Goal: Information Seeking & Learning: Check status

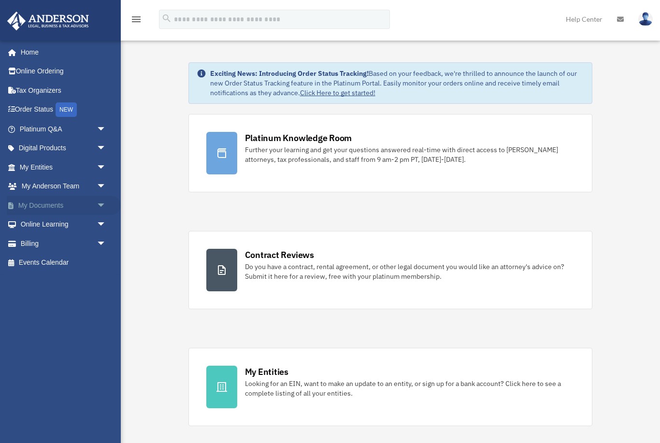
click at [102, 197] on span "arrow_drop_down" at bounding box center [106, 206] width 19 height 20
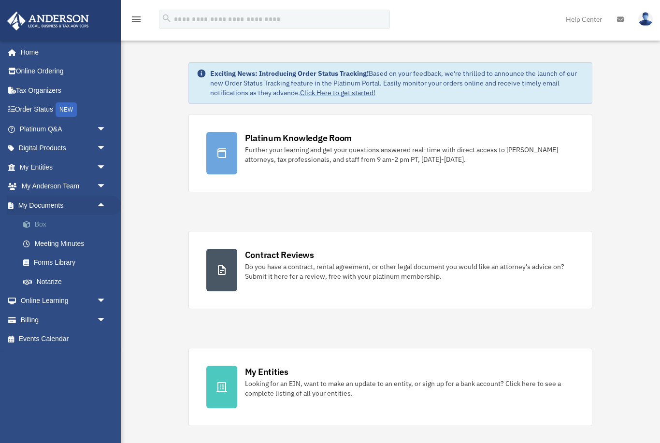
click at [87, 221] on link "Box" at bounding box center [67, 224] width 107 height 19
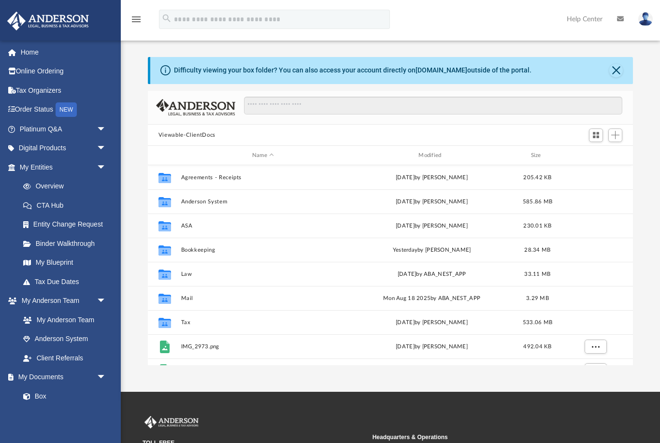
scroll to position [220, 486]
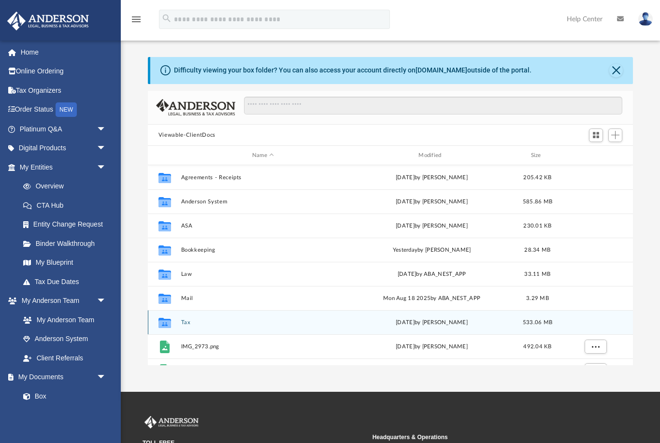
click at [184, 320] on button "Tax" at bounding box center [263, 322] width 164 height 6
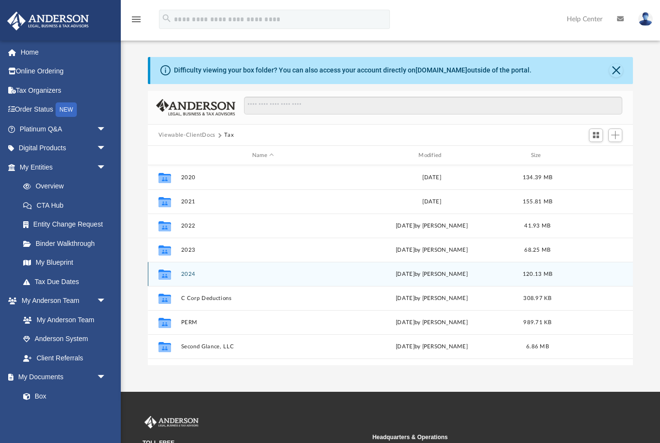
click at [205, 277] on button "2024" at bounding box center [263, 274] width 164 height 6
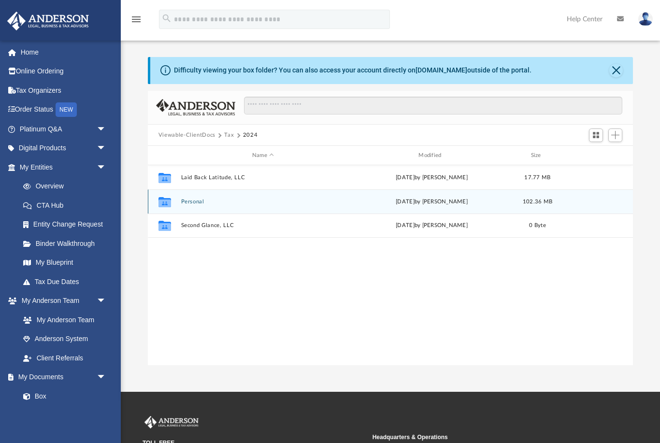
click at [200, 199] on button "Personal" at bounding box center [263, 202] width 164 height 6
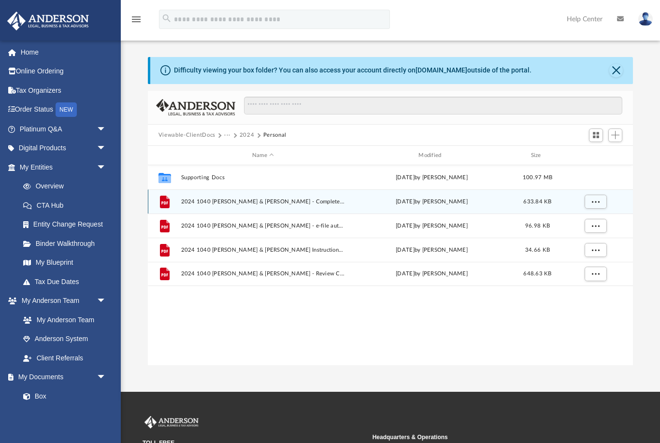
click at [209, 135] on button "Viewable-ClientDocs" at bounding box center [186, 135] width 57 height 9
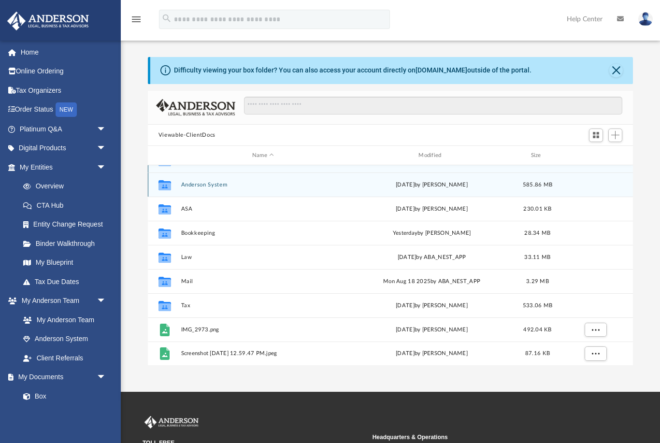
scroll to position [17, 0]
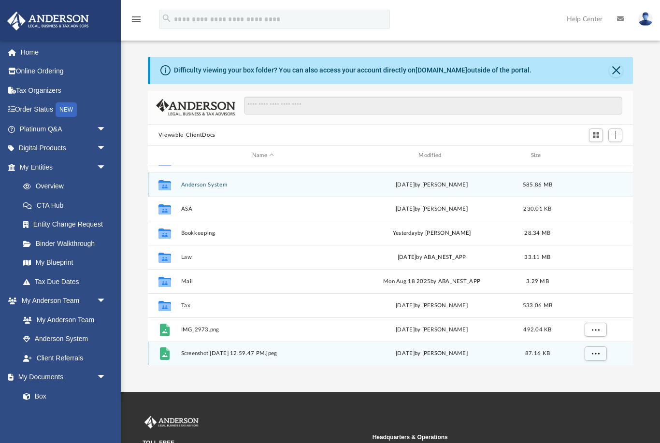
click at [236, 354] on span "Screenshot [DATE] 12.59.47 PM.jpeg" at bounding box center [263, 354] width 164 height 6
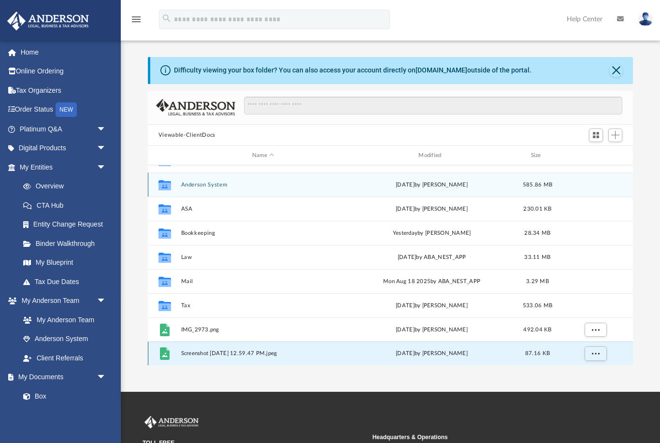
click at [238, 352] on span "Screenshot [DATE] 12.59.47 PM.jpeg" at bounding box center [263, 354] width 164 height 6
click at [595, 356] on span "More options" at bounding box center [595, 353] width 8 height 5
click at [589, 321] on li "Preview" at bounding box center [587, 319] width 28 height 10
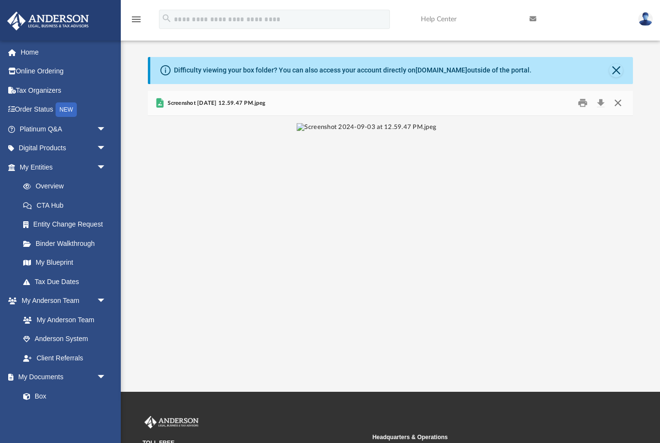
click at [619, 102] on button "Close" at bounding box center [617, 103] width 17 height 15
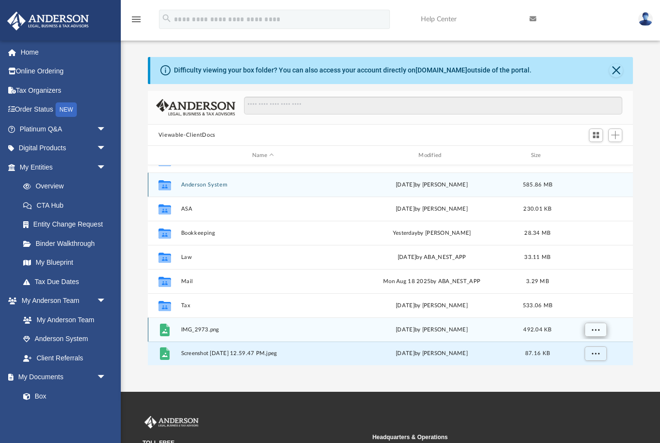
click at [602, 324] on button "More options" at bounding box center [595, 330] width 22 height 14
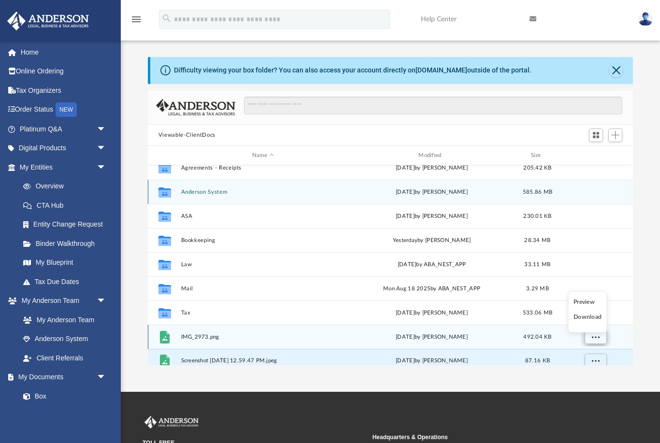
scroll to position [9, 0]
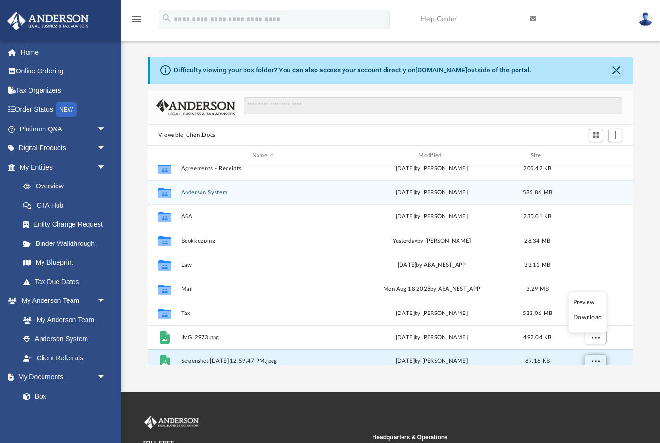
click at [598, 361] on span "More options" at bounding box center [595, 361] width 8 height 5
click at [595, 324] on li "Preview" at bounding box center [587, 326] width 28 height 10
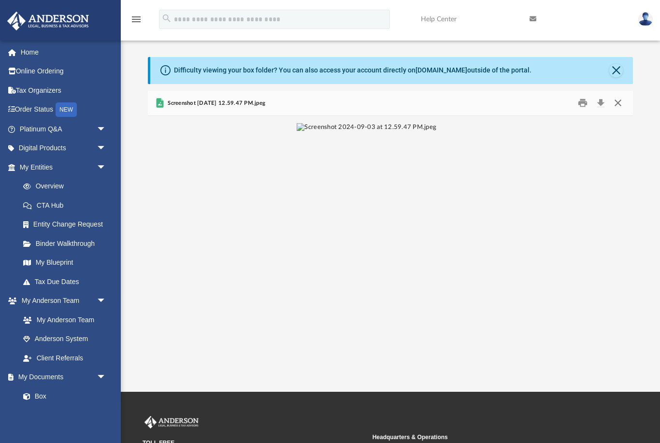
click at [614, 100] on button "Close" at bounding box center [617, 103] width 17 height 15
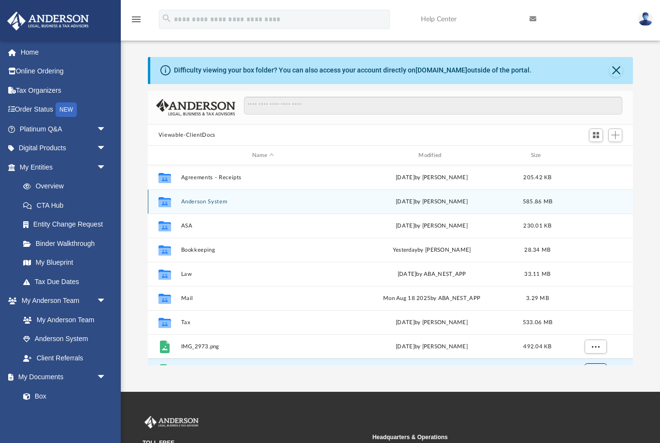
scroll to position [0, 0]
